Goal: Subscribe to service/newsletter

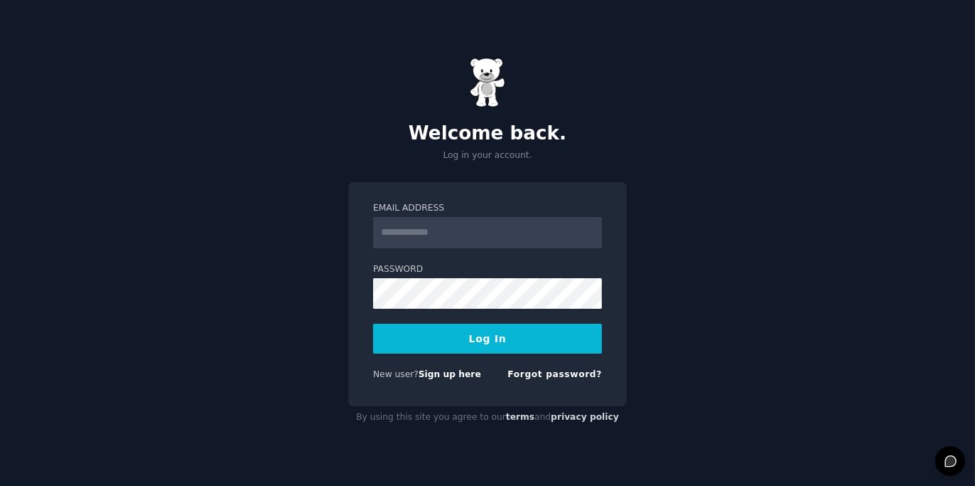
click at [523, 226] on input "Email Address" at bounding box center [487, 232] width 229 height 31
type input "**********"
click at [425, 365] on form "**********" at bounding box center [487, 294] width 229 height 184
click at [429, 373] on link "Sign up here" at bounding box center [450, 374] width 63 height 10
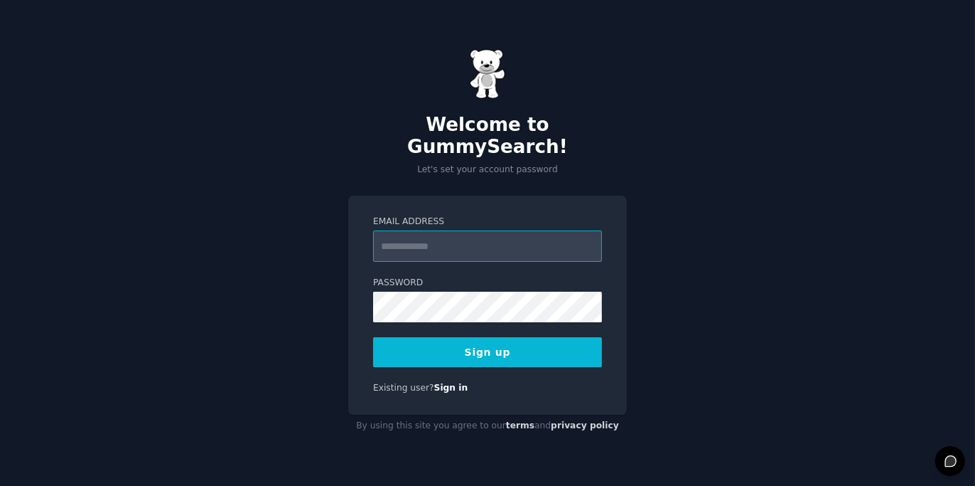
click at [427, 233] on input "Email Address" at bounding box center [487, 245] width 229 height 31
type input "**********"
click at [468, 343] on button "Sign up" at bounding box center [487, 352] width 229 height 30
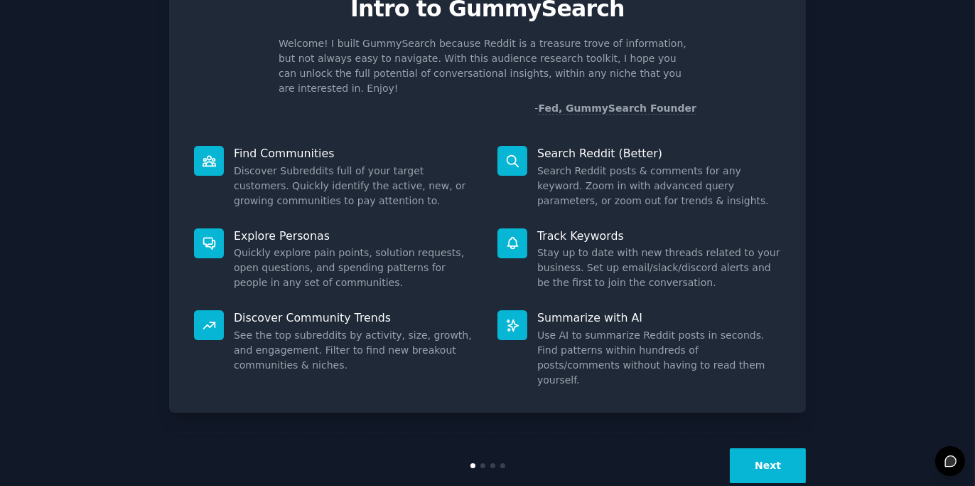
click at [774, 448] on button "Next" at bounding box center [768, 465] width 76 height 35
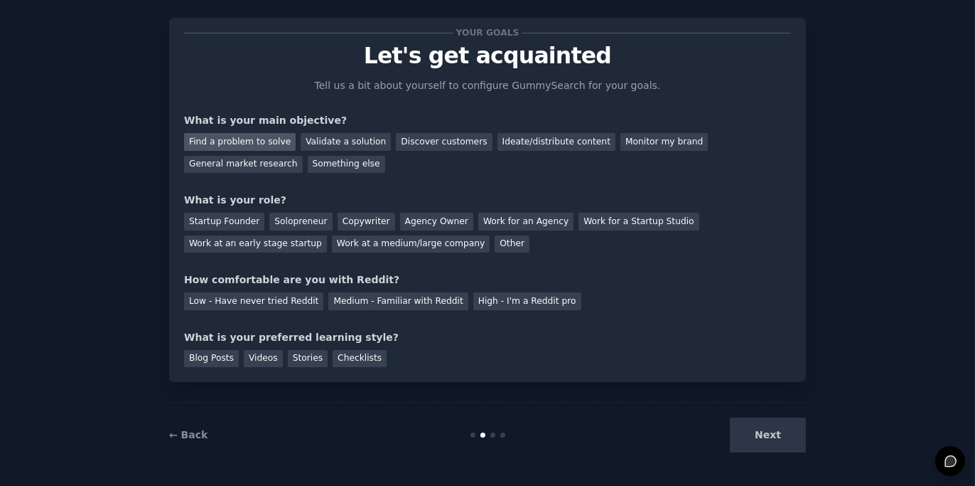
click at [225, 139] on div "Find a problem to solve" at bounding box center [240, 142] width 112 height 18
click at [324, 138] on div "Validate a solution" at bounding box center [346, 142] width 90 height 18
click at [289, 220] on div "Solopreneur" at bounding box center [300, 222] width 63 height 18
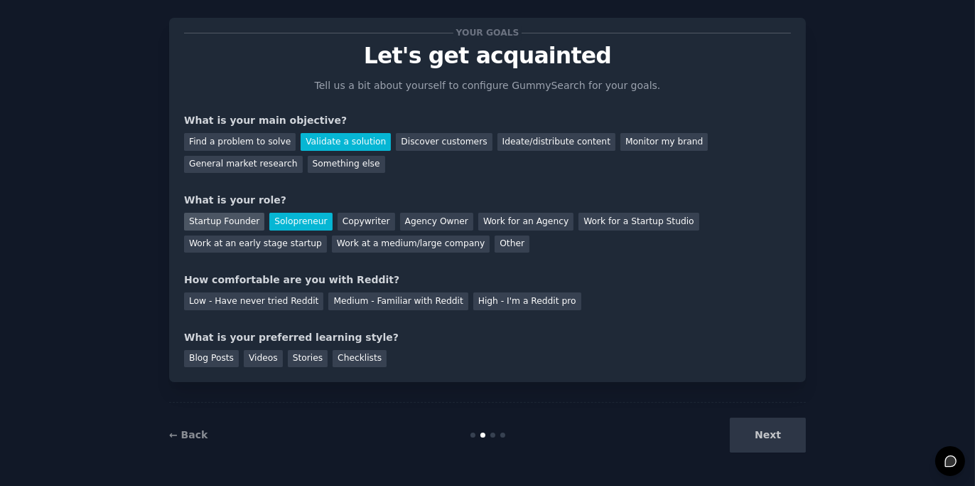
click at [243, 220] on div "Startup Founder" at bounding box center [224, 222] width 80 height 18
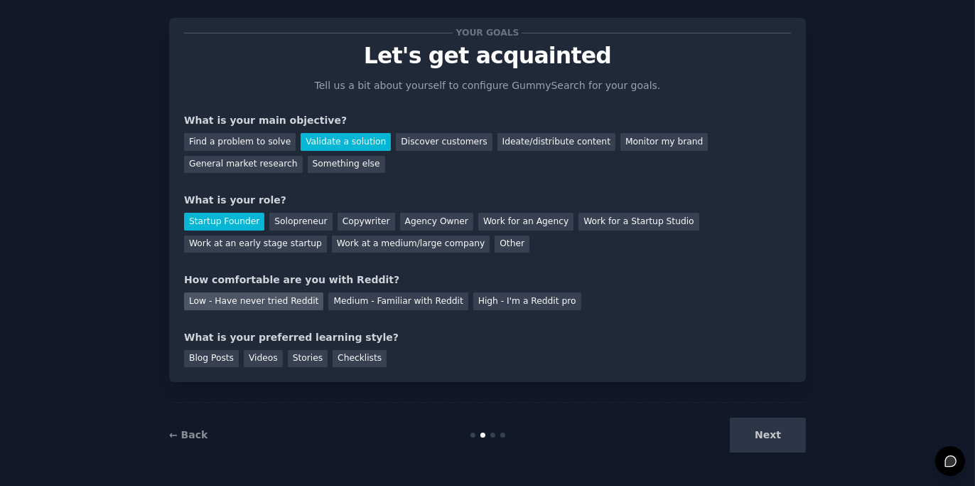
click at [269, 293] on div "Low - Have never tried Reddit" at bounding box center [253, 301] width 139 height 18
click at [333, 359] on div "Checklists" at bounding box center [360, 359] width 54 height 18
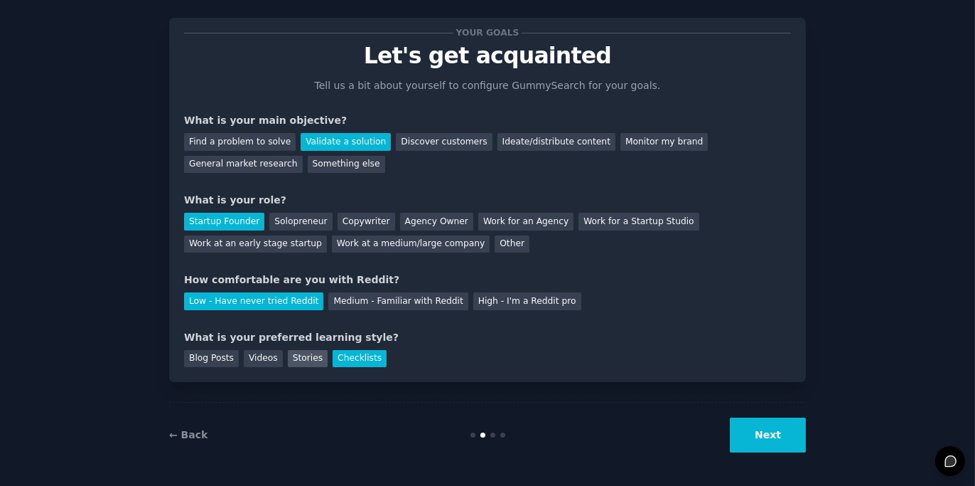
click at [306, 359] on div "Stories" at bounding box center [308, 359] width 40 height 18
click at [267, 354] on div "Videos" at bounding box center [263, 359] width 39 height 18
click at [220, 355] on div "Blog Posts" at bounding box center [211, 359] width 55 height 18
click at [288, 351] on div "Stories" at bounding box center [308, 359] width 40 height 18
click at [786, 434] on button "Next" at bounding box center [768, 434] width 76 height 35
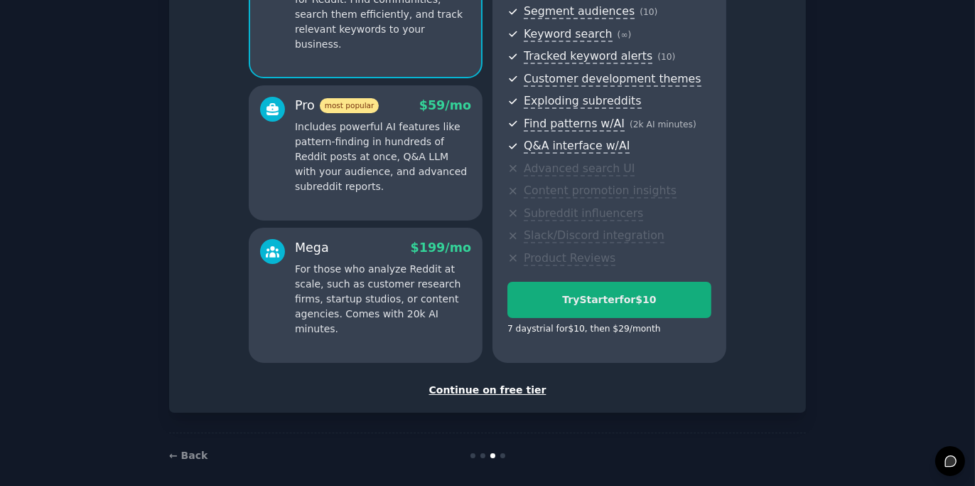
scroll to position [181, 0]
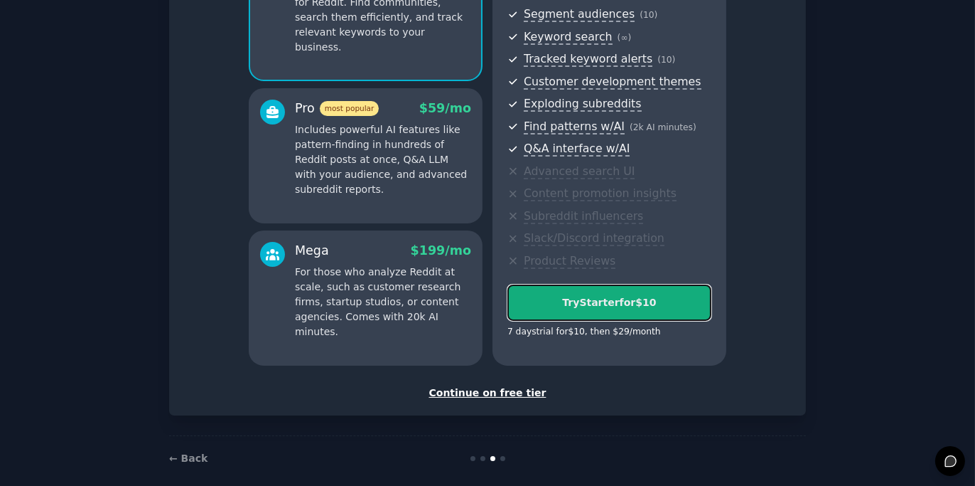
click at [613, 299] on div "Try Starter for $10" at bounding box center [609, 302] width 203 height 15
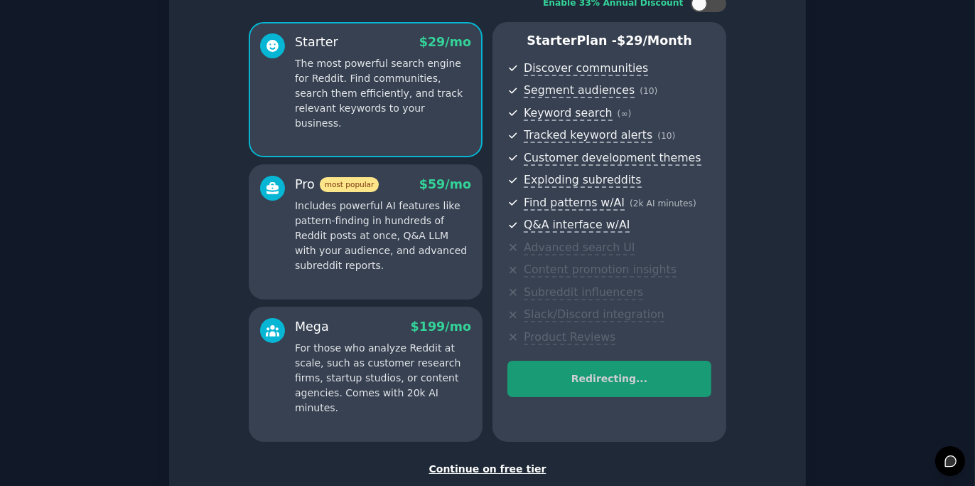
scroll to position [90, 0]
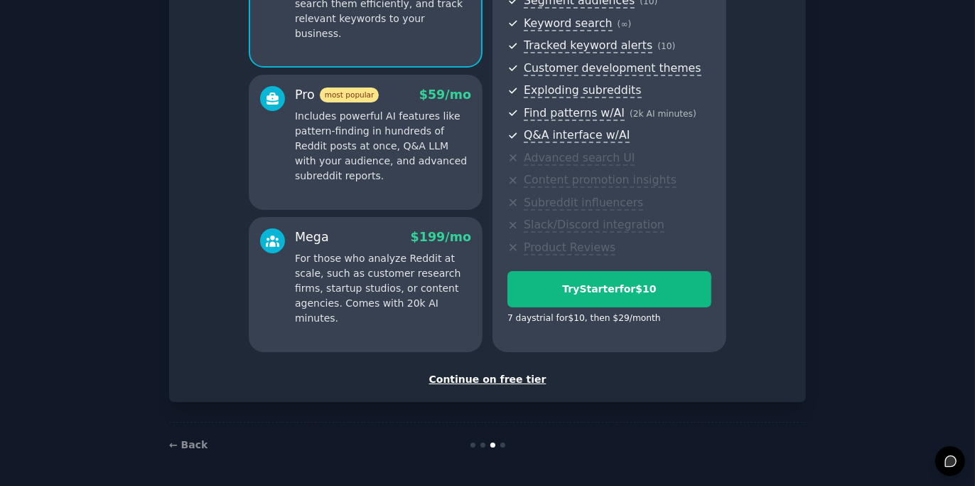
click at [515, 382] on div "Continue on free tier" at bounding box center [487, 379] width 607 height 15
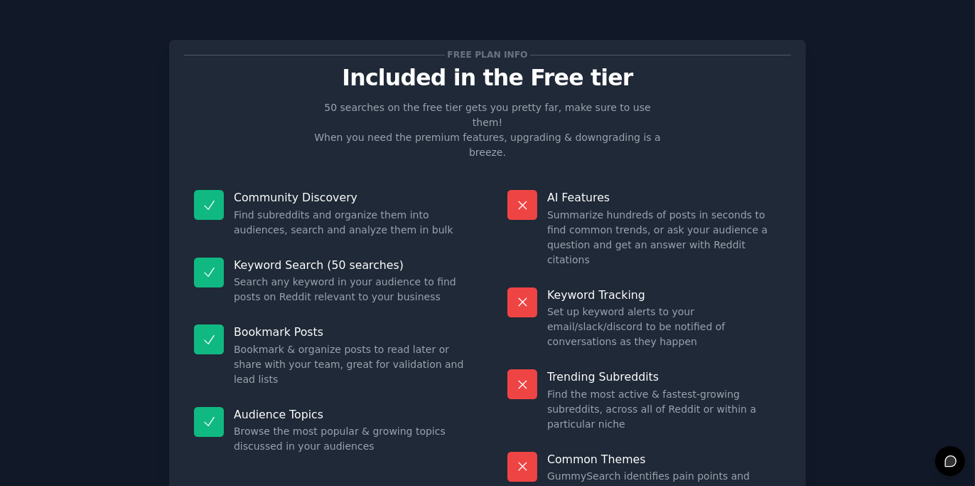
scroll to position [68, 0]
